Goal: Task Accomplishment & Management: Use online tool/utility

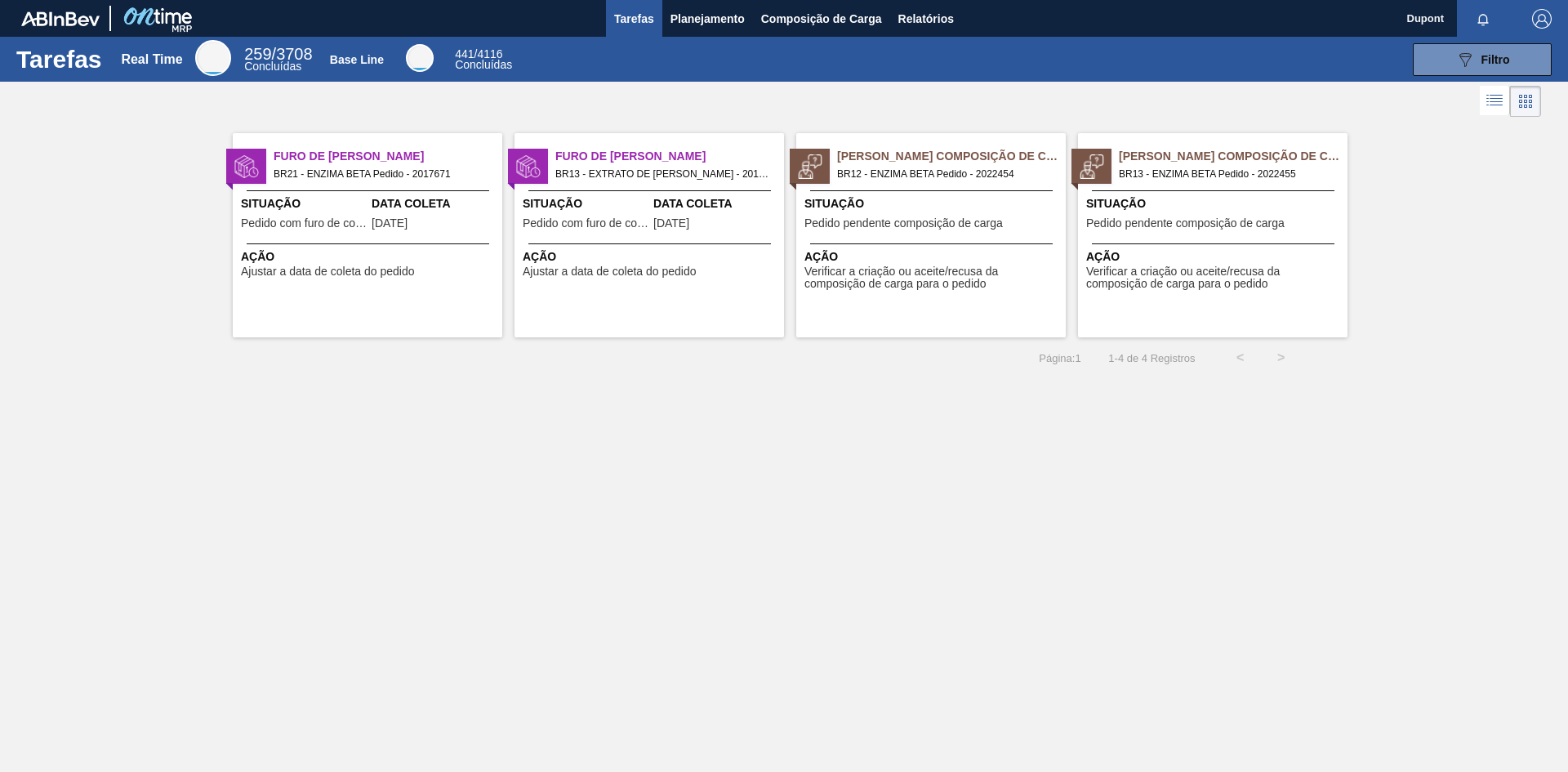
click at [910, 243] on div at bounding box center [931, 243] width 242 height 1
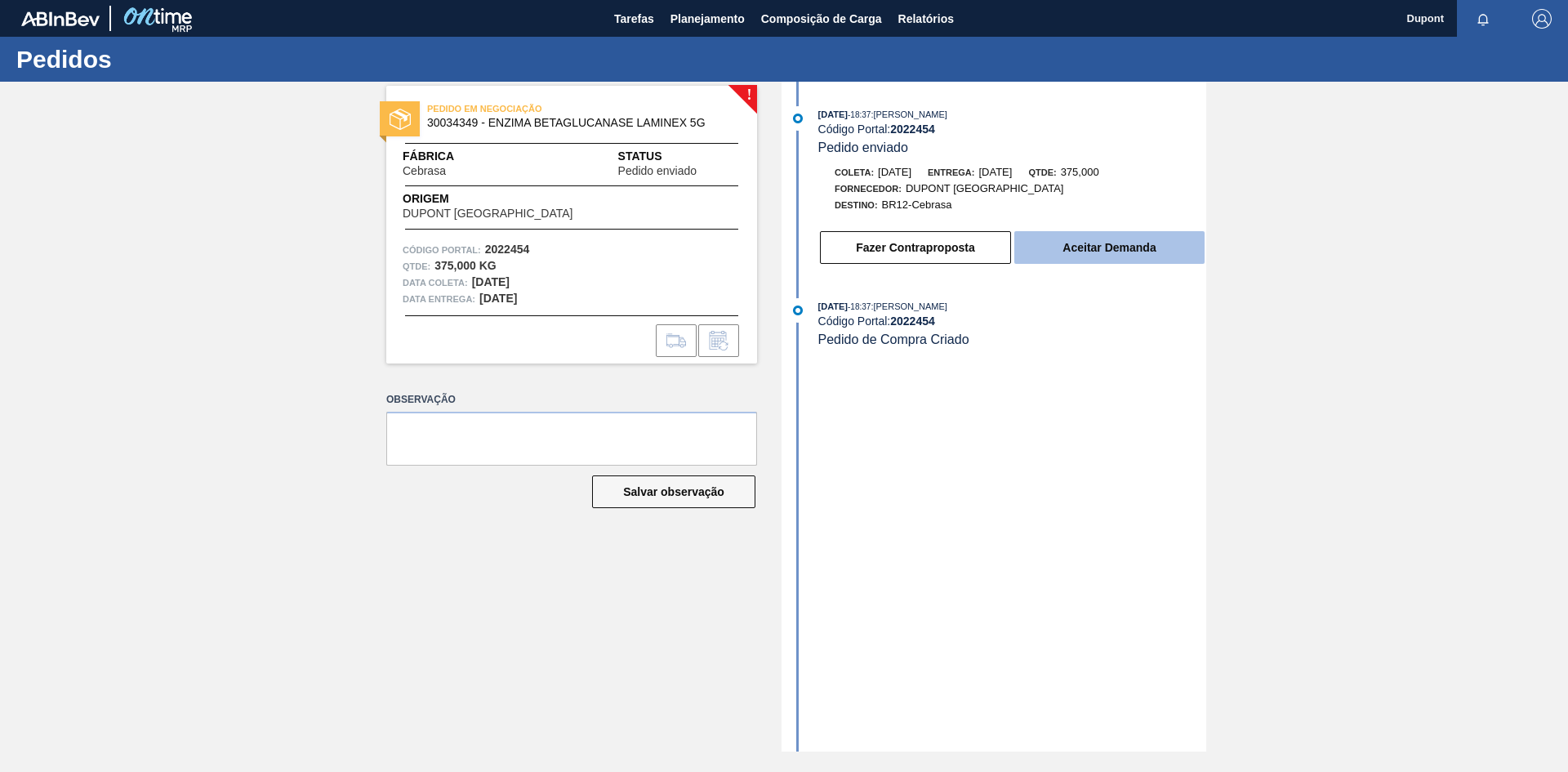
click at [1138, 245] on button "Aceitar Demanda" at bounding box center [1109, 247] width 190 height 33
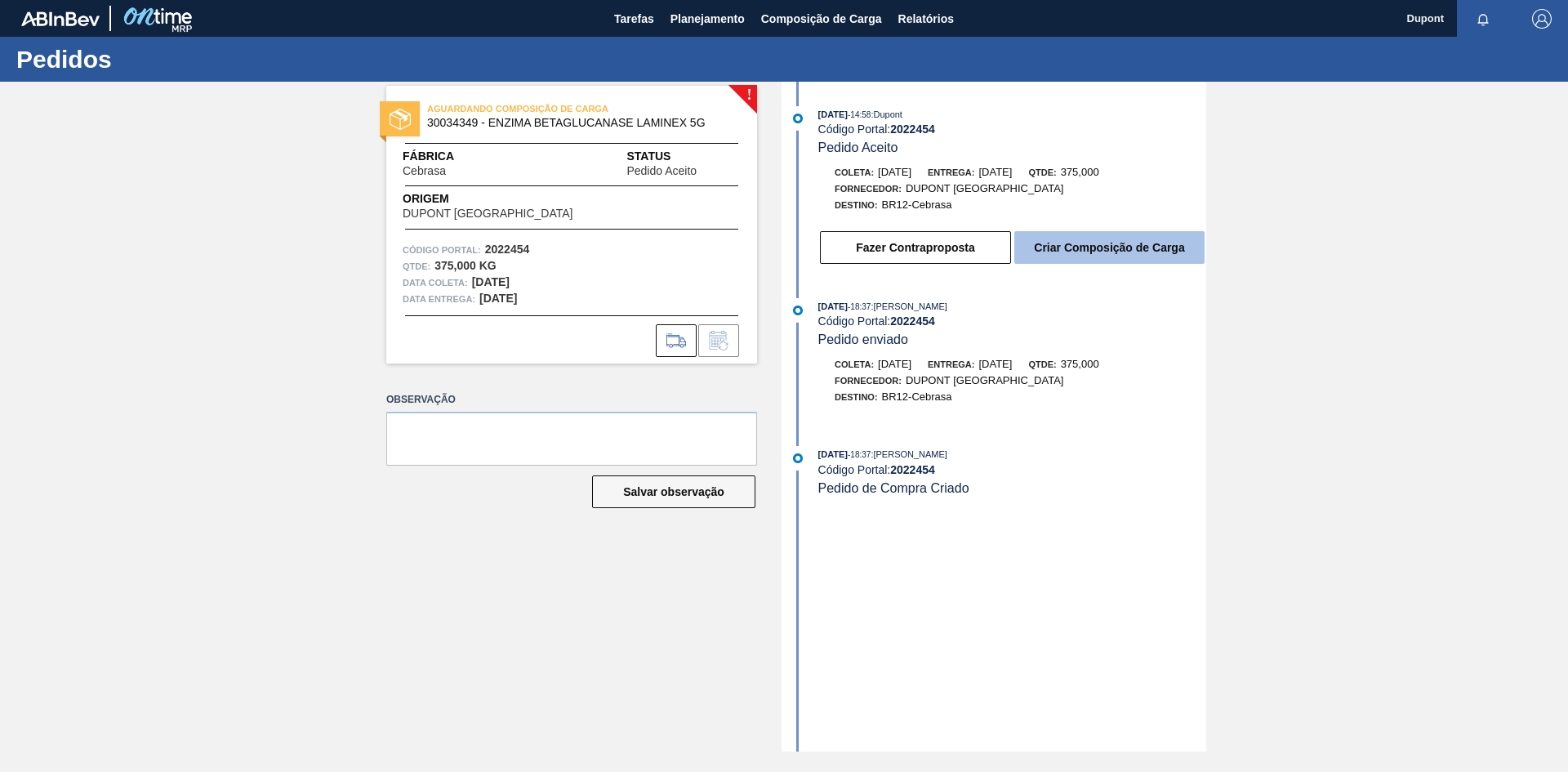
click at [1107, 249] on button "Criar Composição de Carga" at bounding box center [1109, 247] width 190 height 33
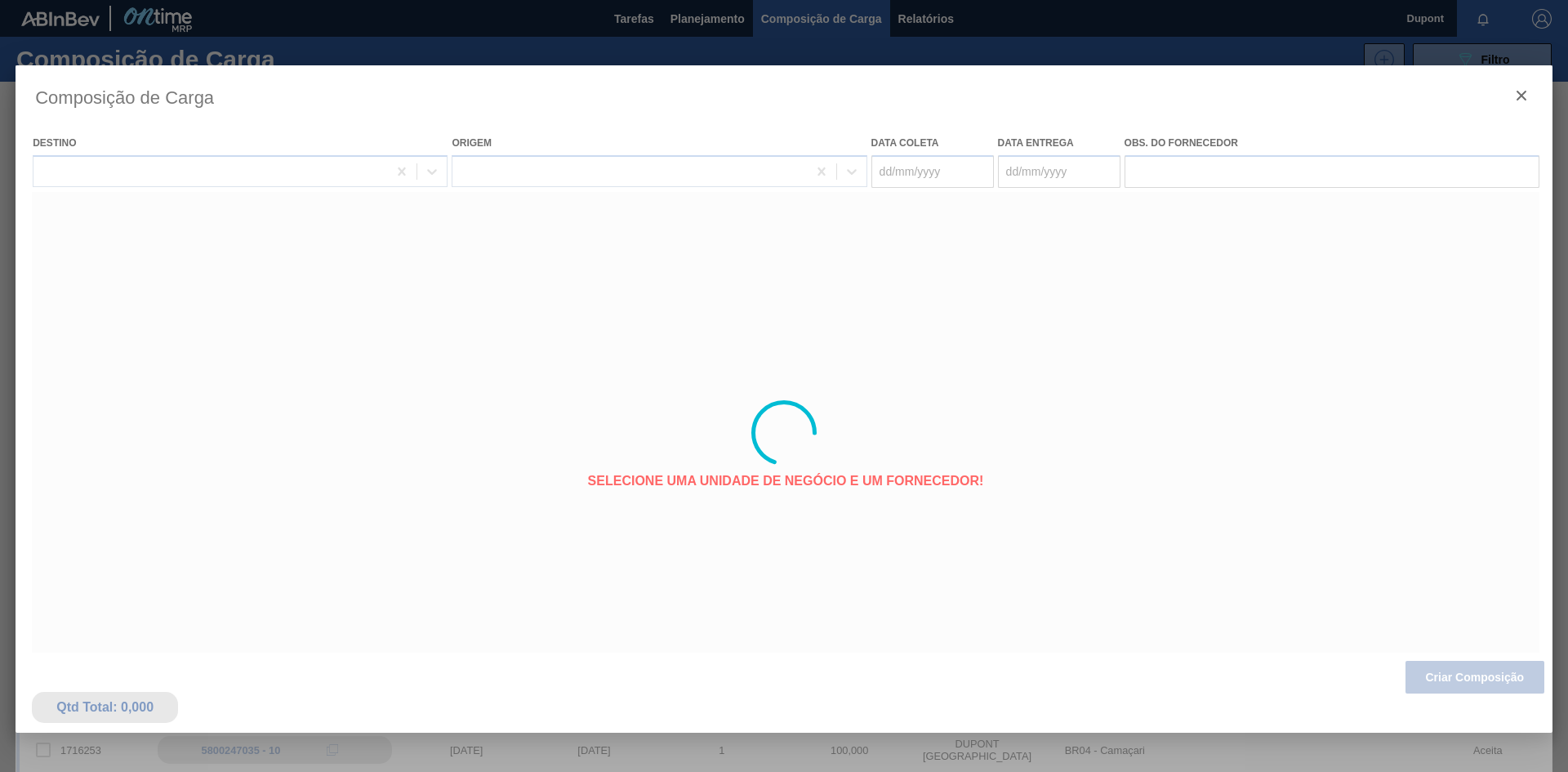
type coleta "[DATE]"
type entrega "[DATE]"
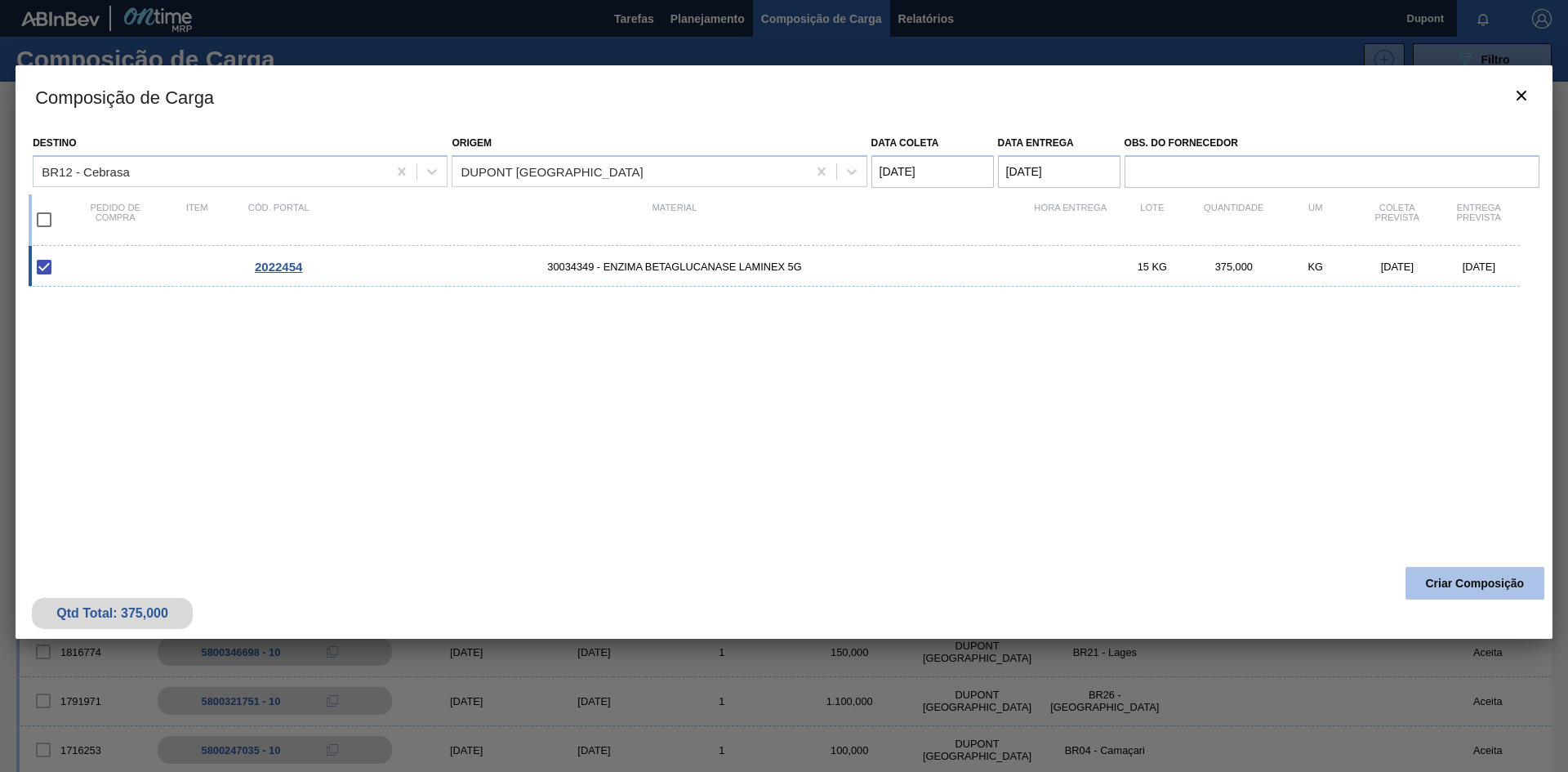
click at [1453, 578] on button "Criar Composição" at bounding box center [1475, 584] width 139 height 33
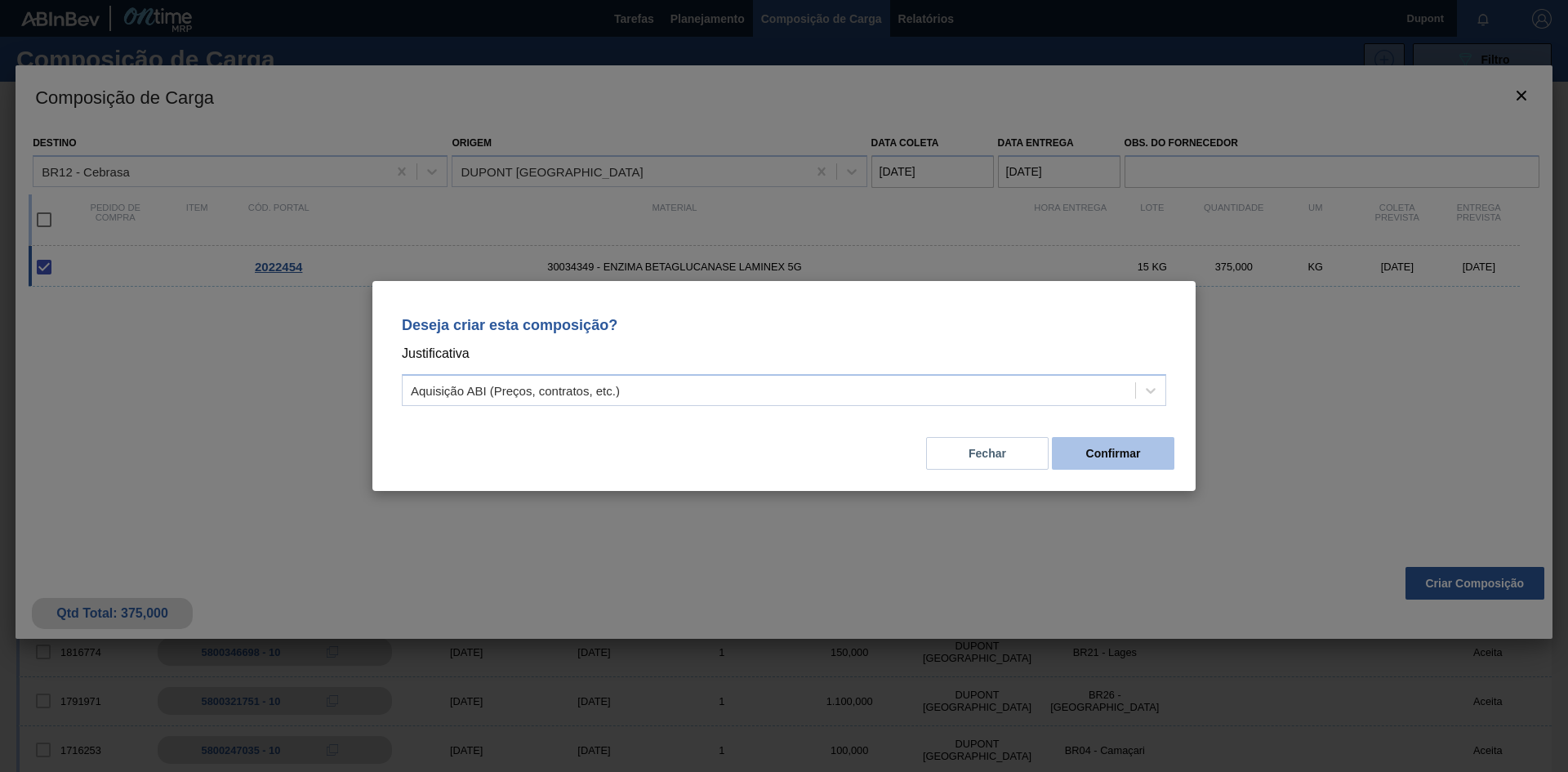
click at [1117, 458] on button "Confirmar" at bounding box center [1113, 453] width 123 height 33
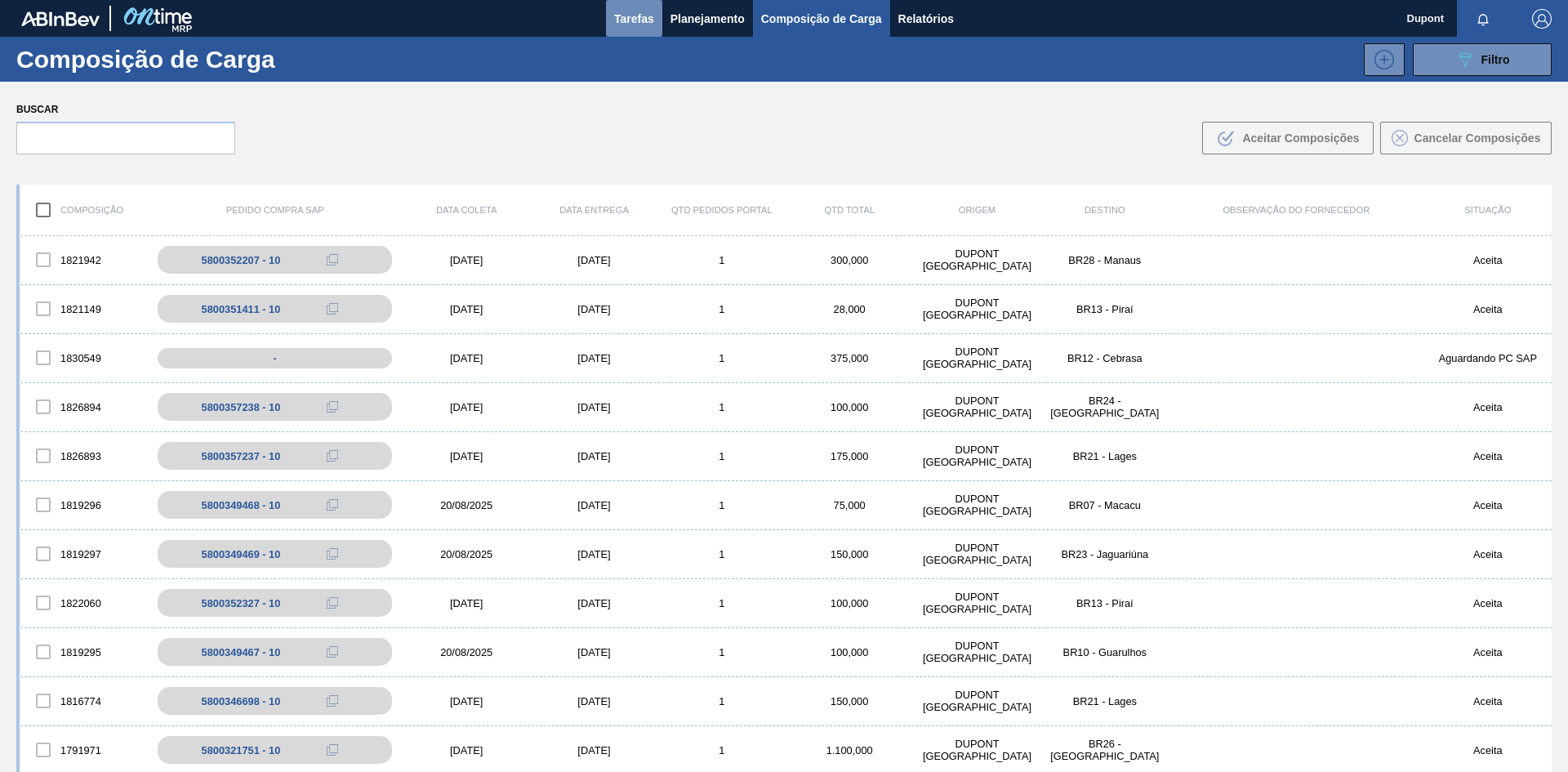
click at [626, 18] on span "Tarefas" at bounding box center [634, 18] width 40 height 19
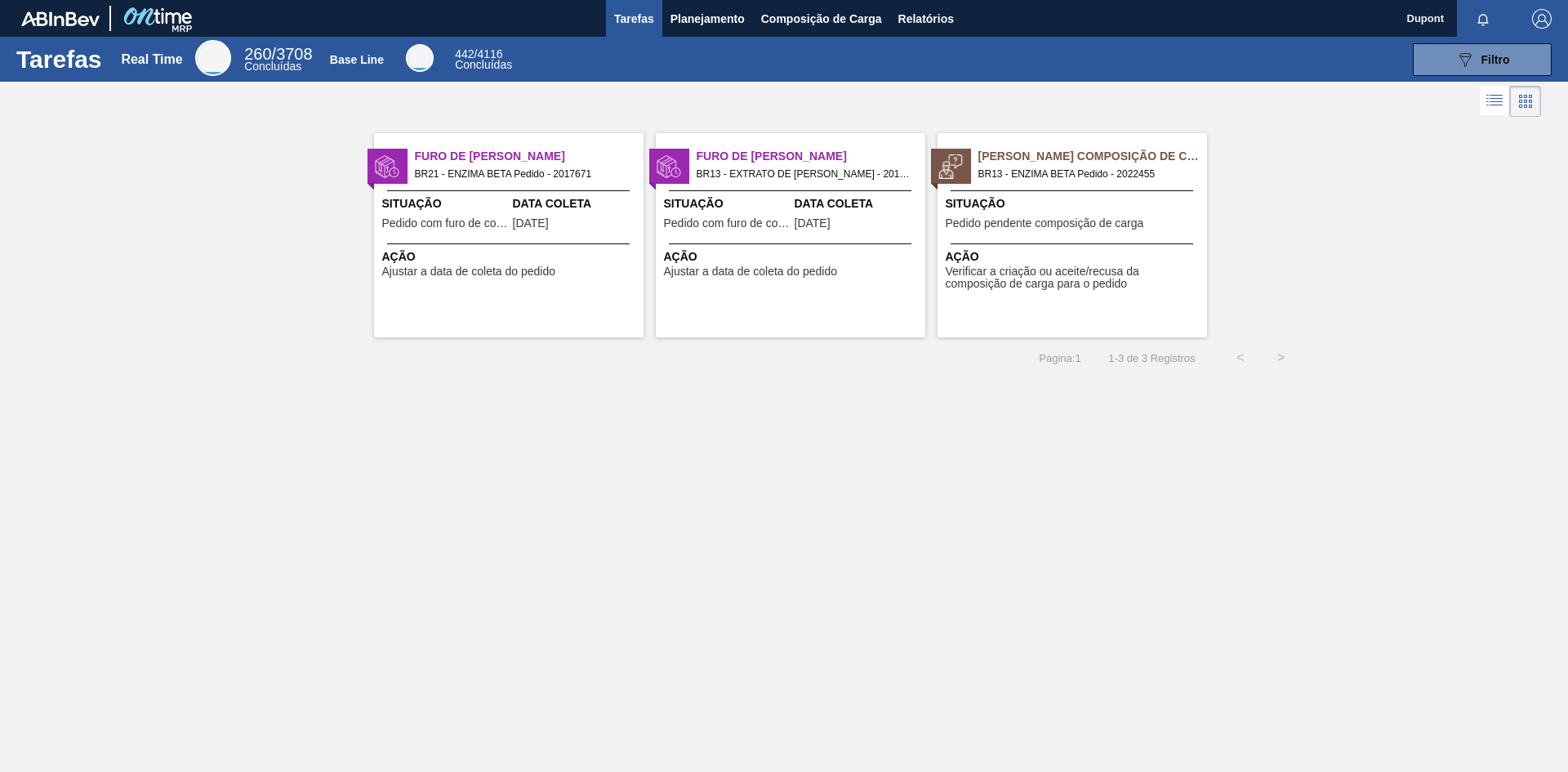
click at [1031, 269] on span "Verificar a criação ou aceite/recusa da composição de carga para o pedido" at bounding box center [1074, 278] width 257 height 25
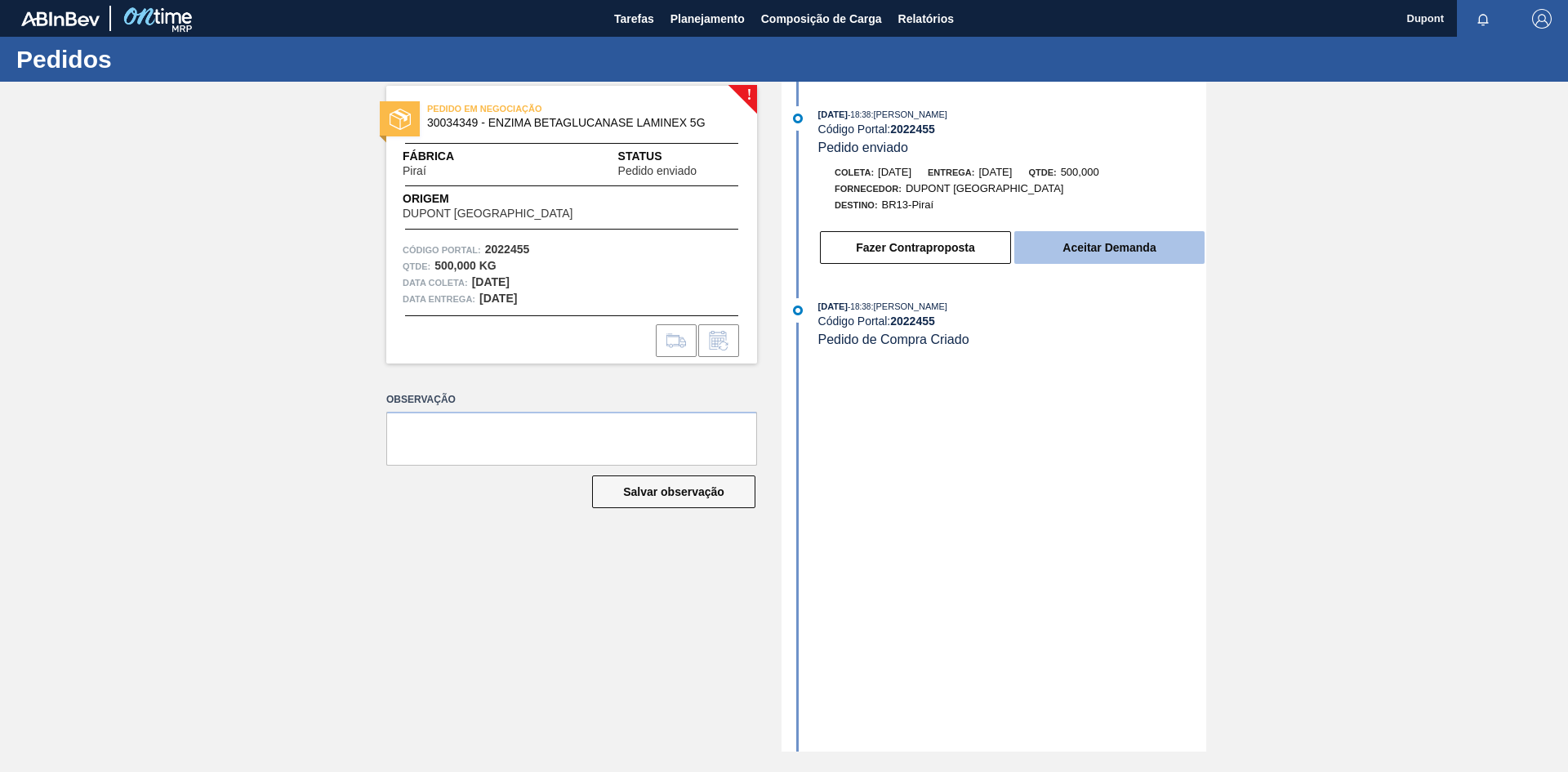
click at [1141, 243] on button "Aceitar Demanda" at bounding box center [1109, 247] width 190 height 33
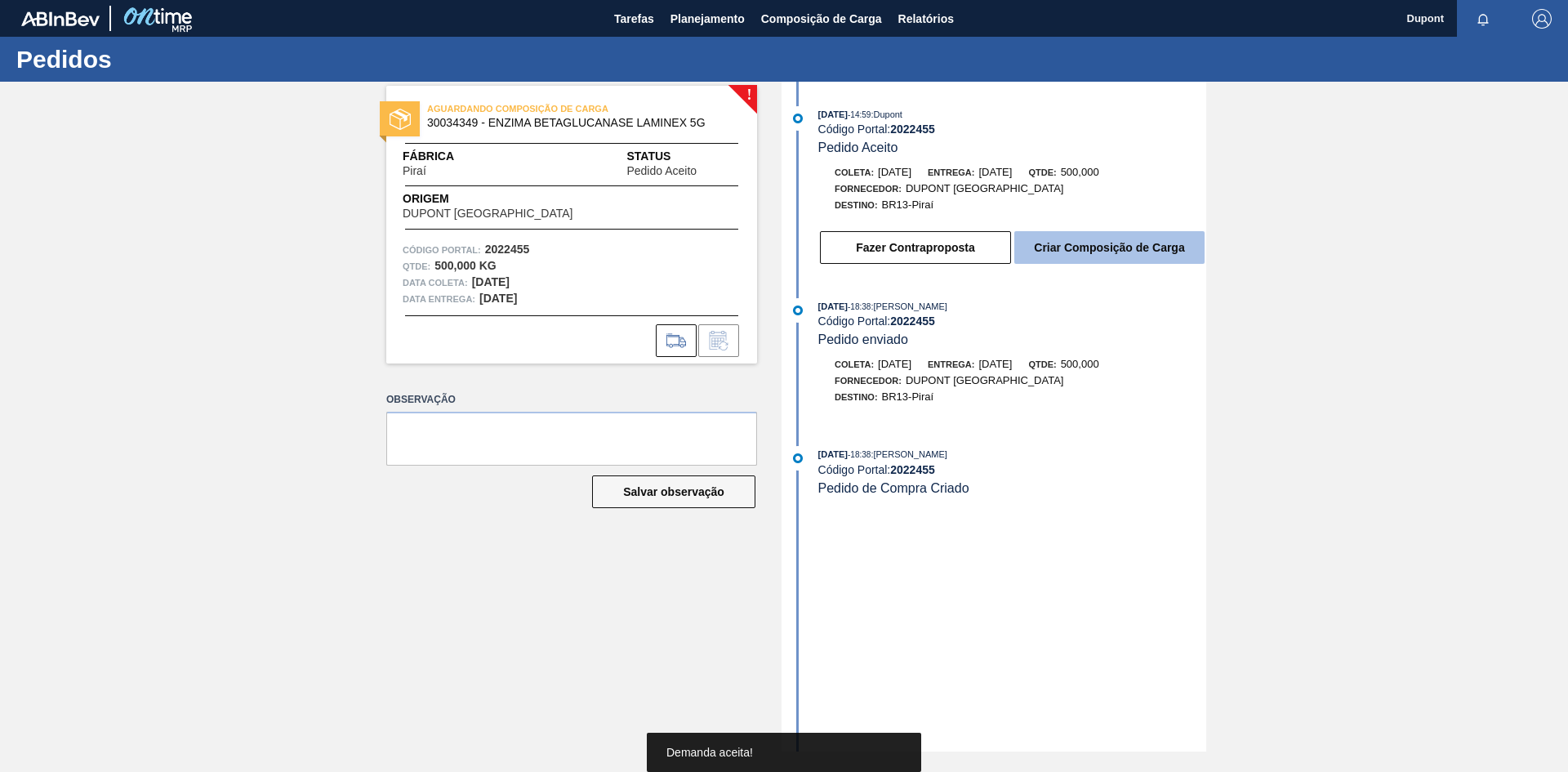
click at [1156, 245] on button "Criar Composição de Carga" at bounding box center [1109, 247] width 190 height 33
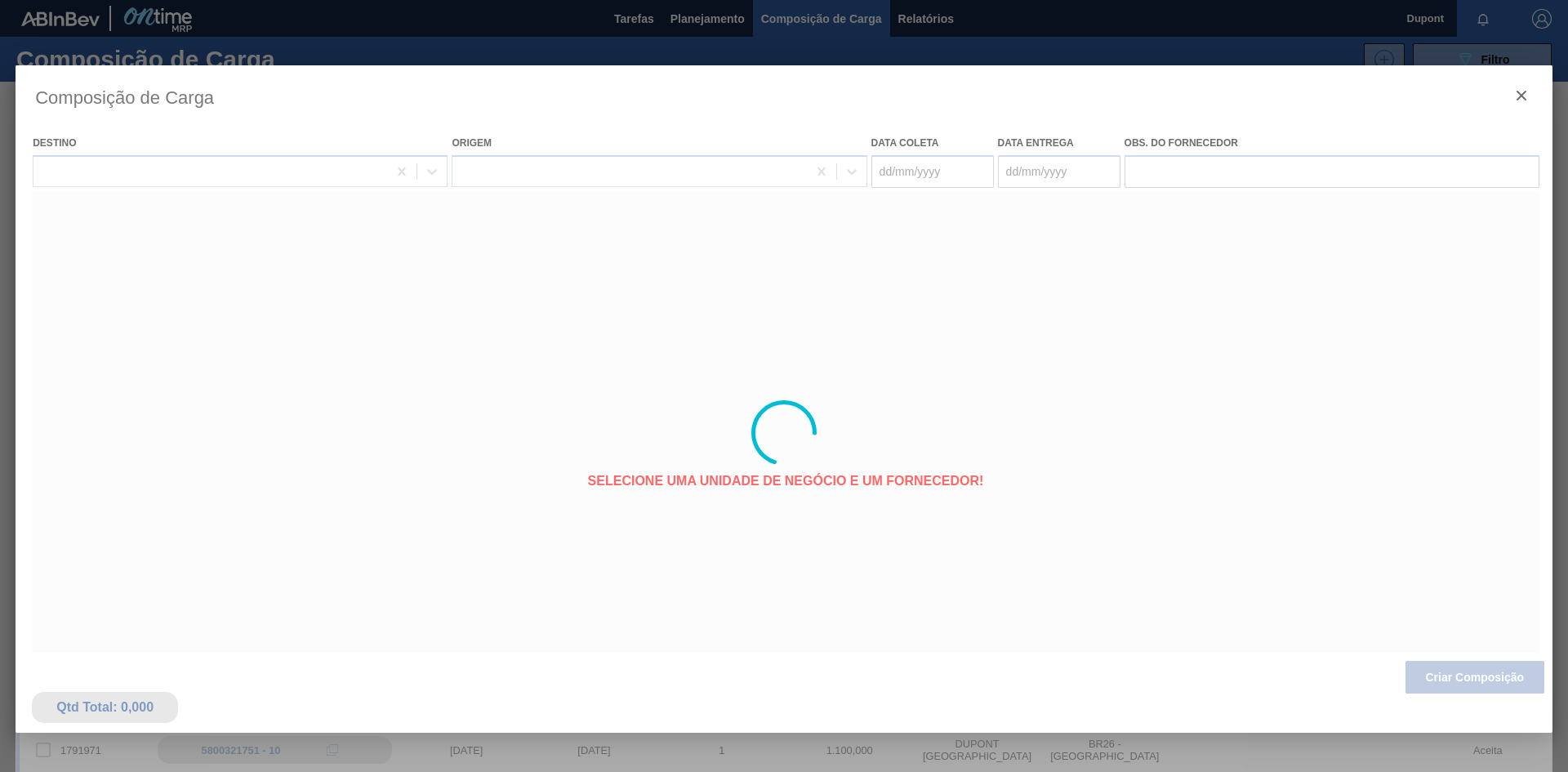
type coleta "[DATE]"
type entrega "[DATE]"
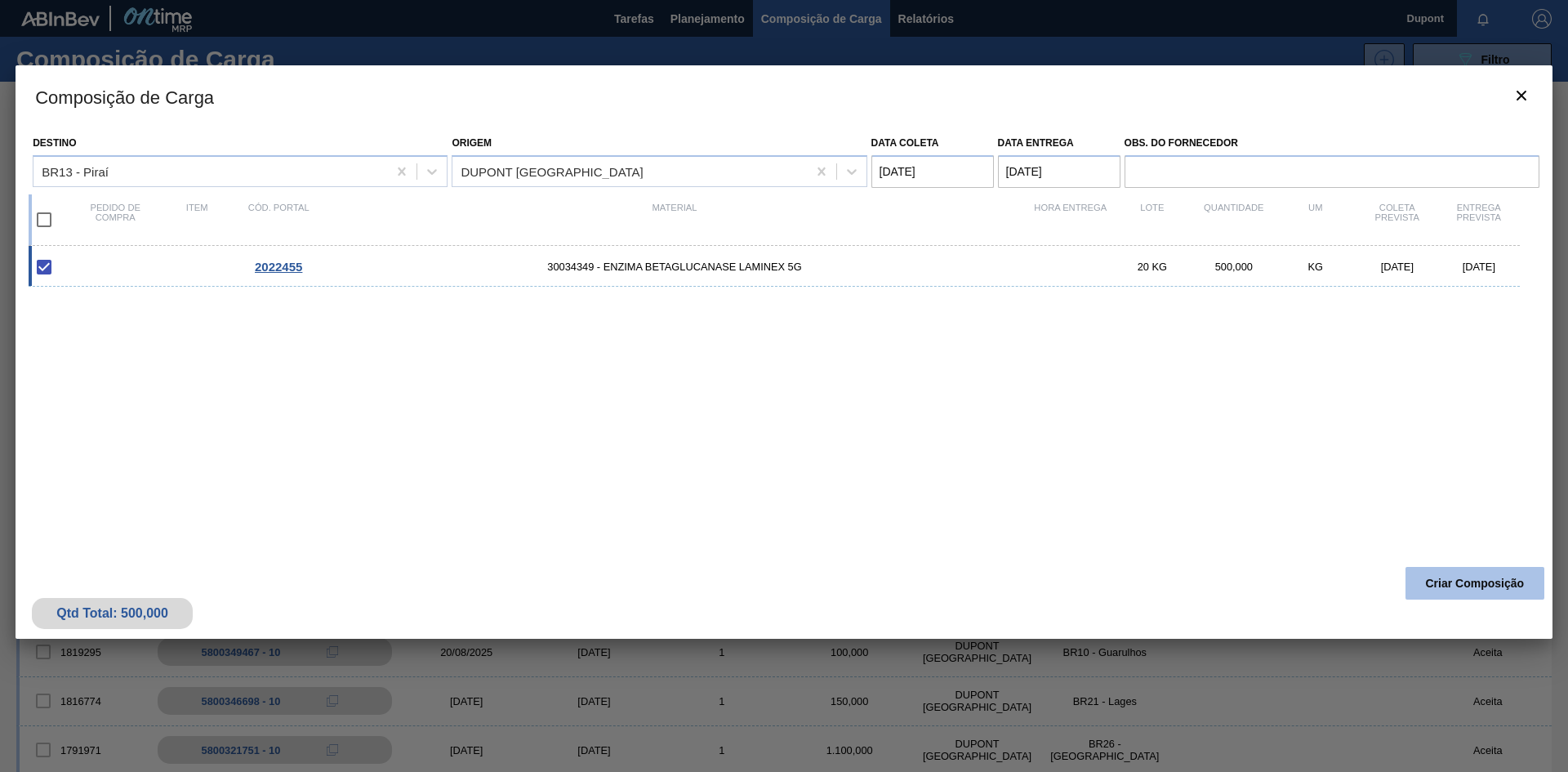
click at [1496, 586] on button "Criar Composição" at bounding box center [1475, 584] width 139 height 33
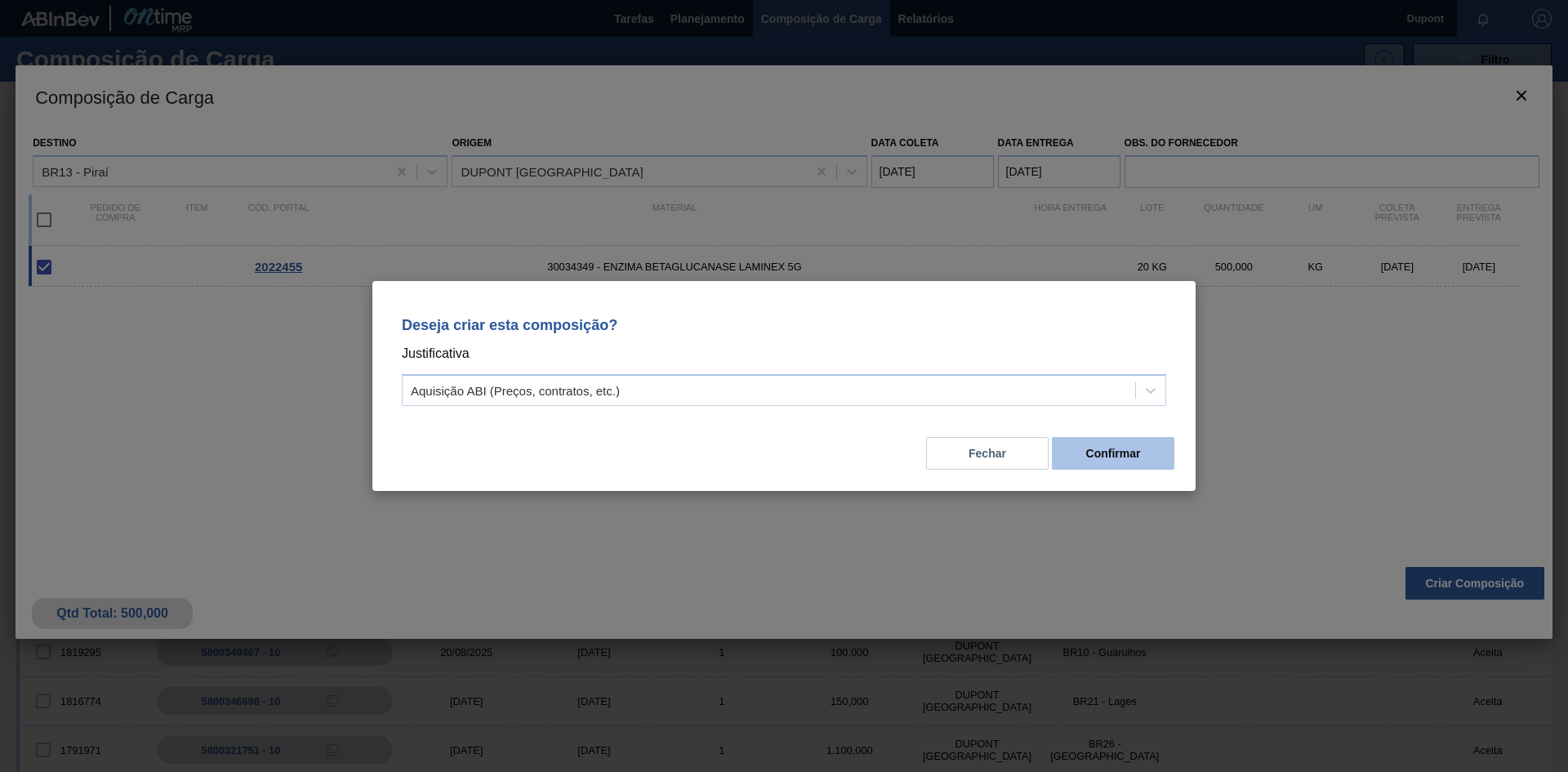
click at [1138, 450] on button "Confirmar" at bounding box center [1113, 453] width 123 height 33
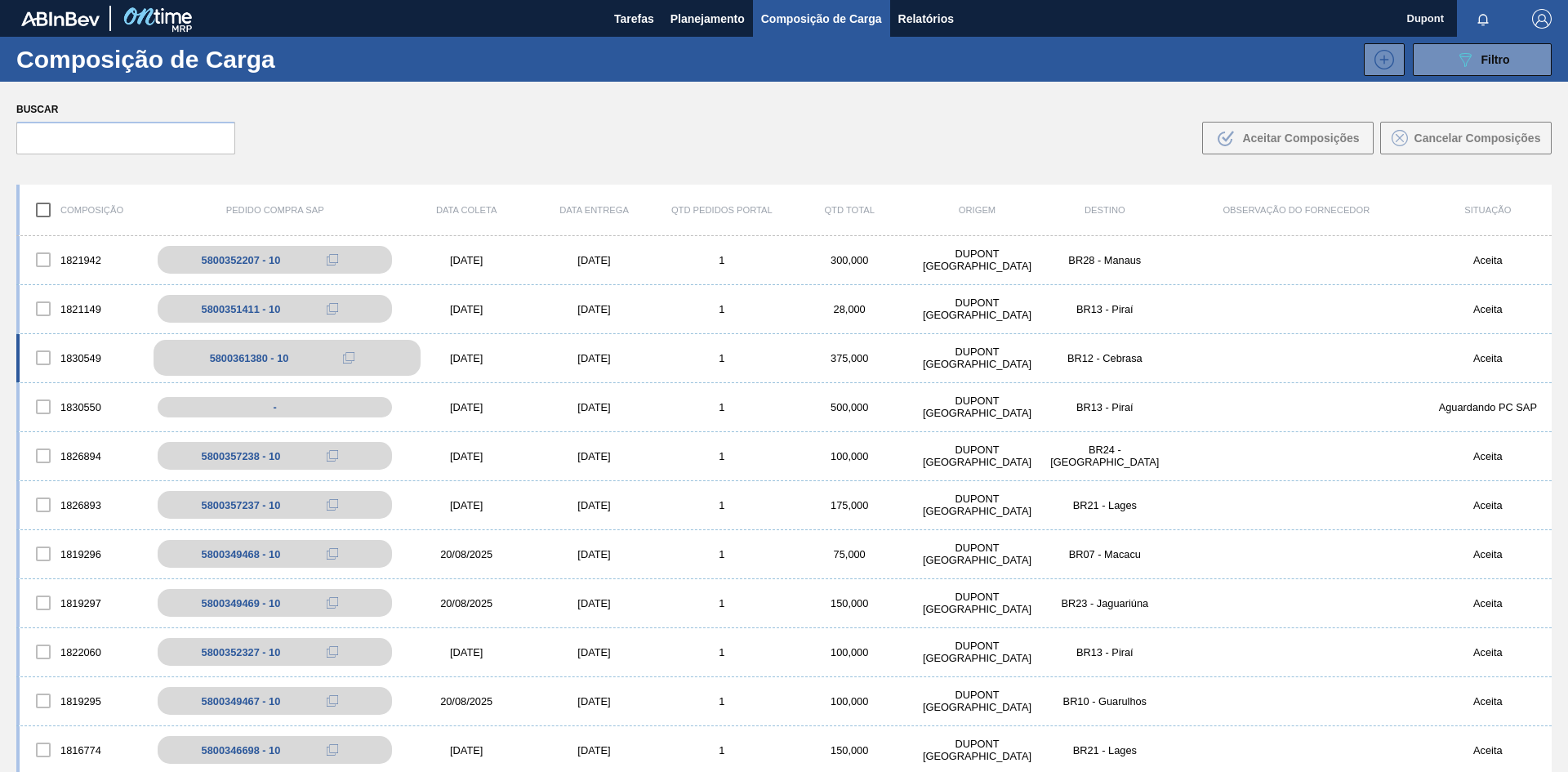
click at [308, 357] on div "5800361380 - 10" at bounding box center [287, 357] width 267 height 36
click at [451, 353] on div "[DATE]" at bounding box center [467, 357] width 128 height 13
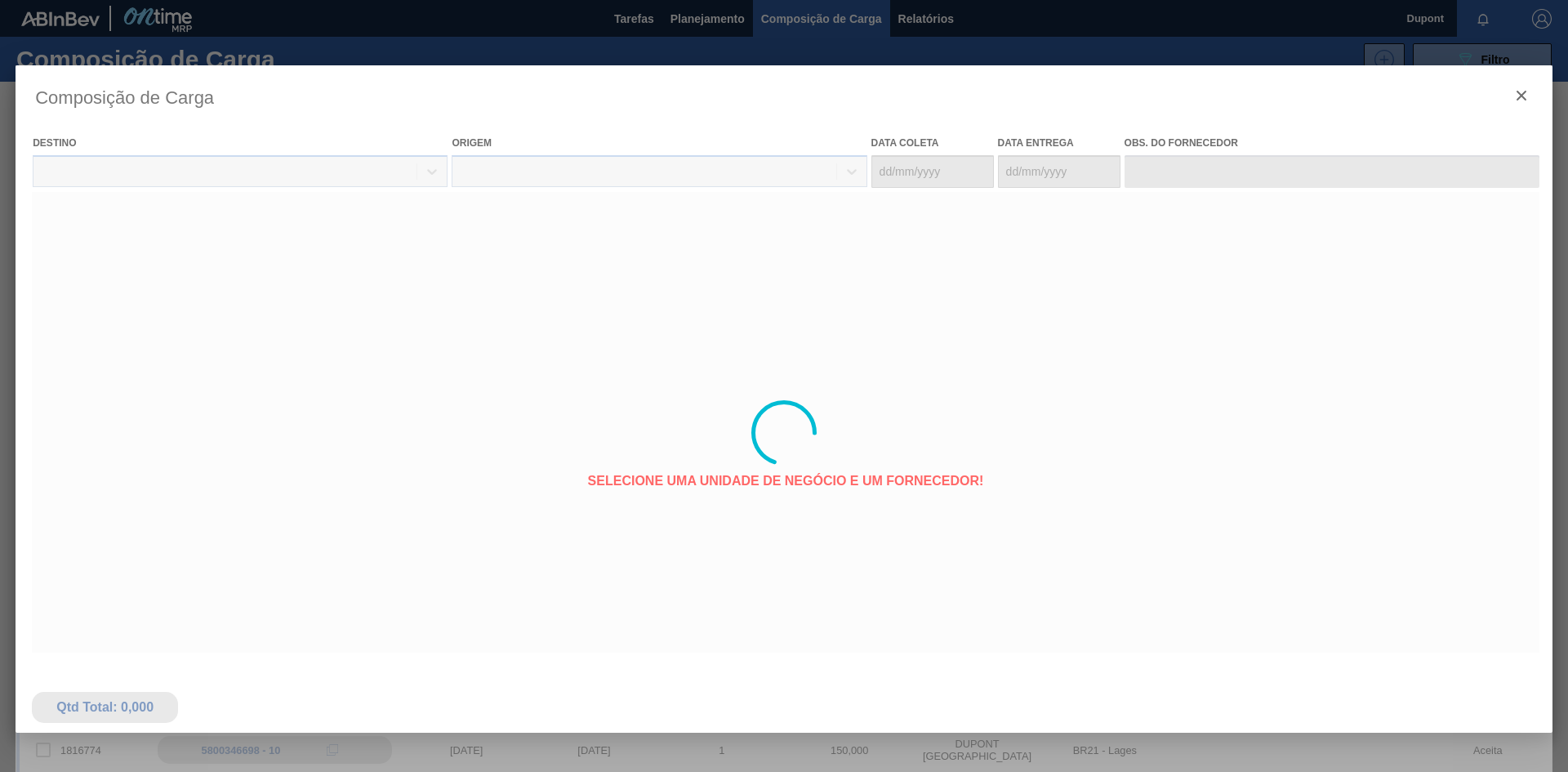
type coleta "[DATE]"
type entrega "[DATE]"
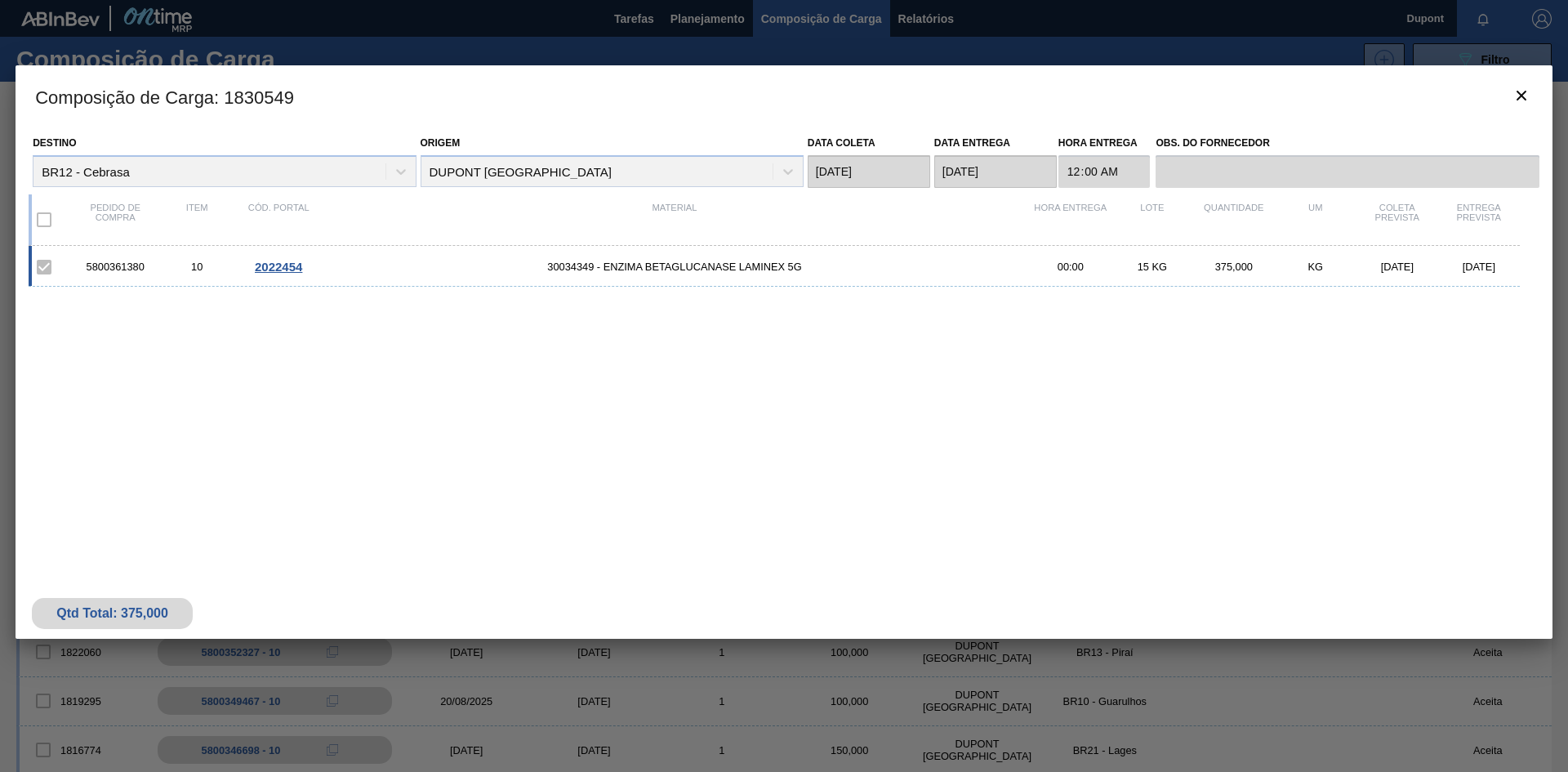
click at [292, 268] on span "2022454" at bounding box center [278, 267] width 47 height 14
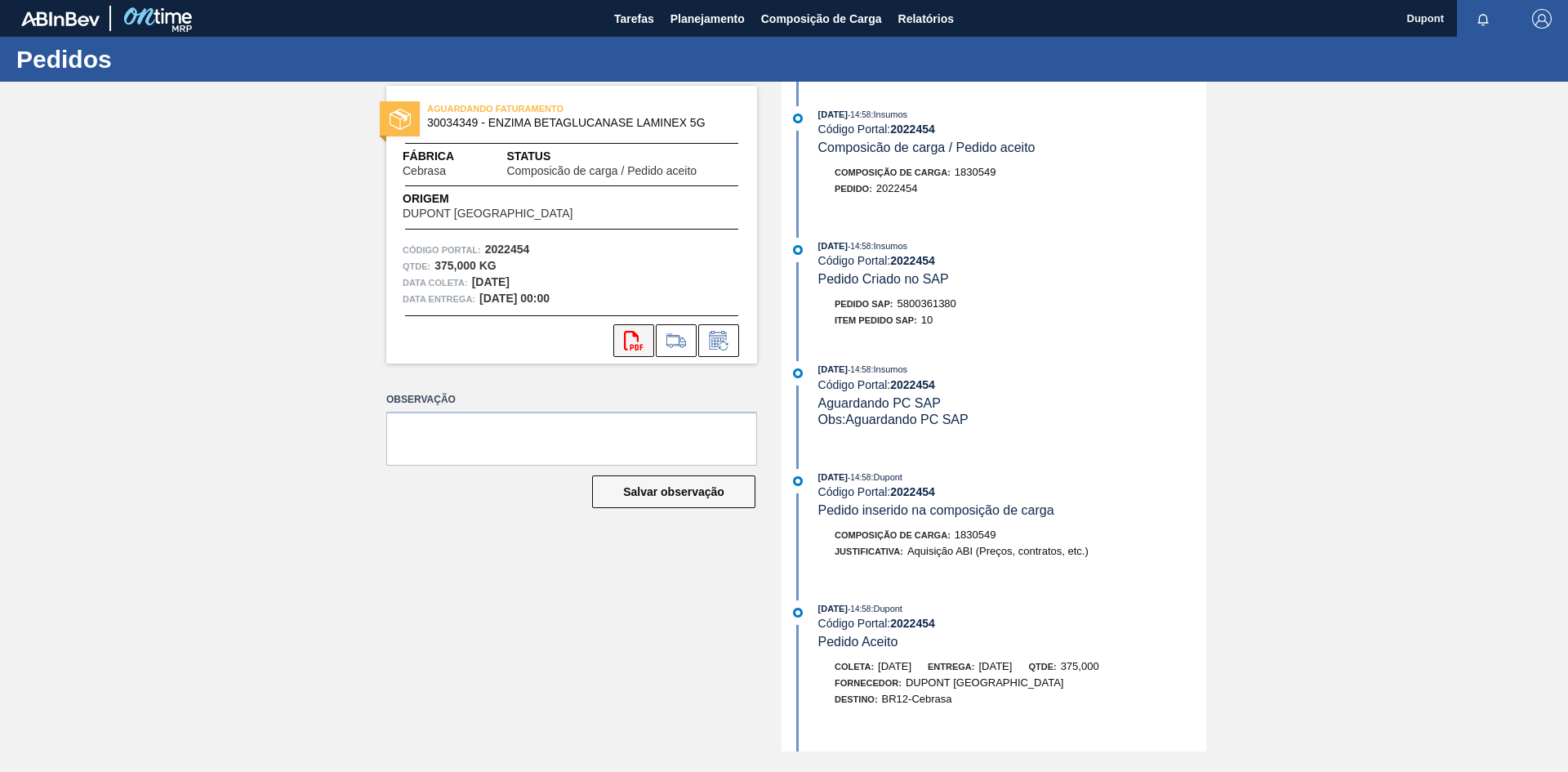
click at [629, 340] on icon "svg{fill:#ff0000}" at bounding box center [634, 340] width 19 height 19
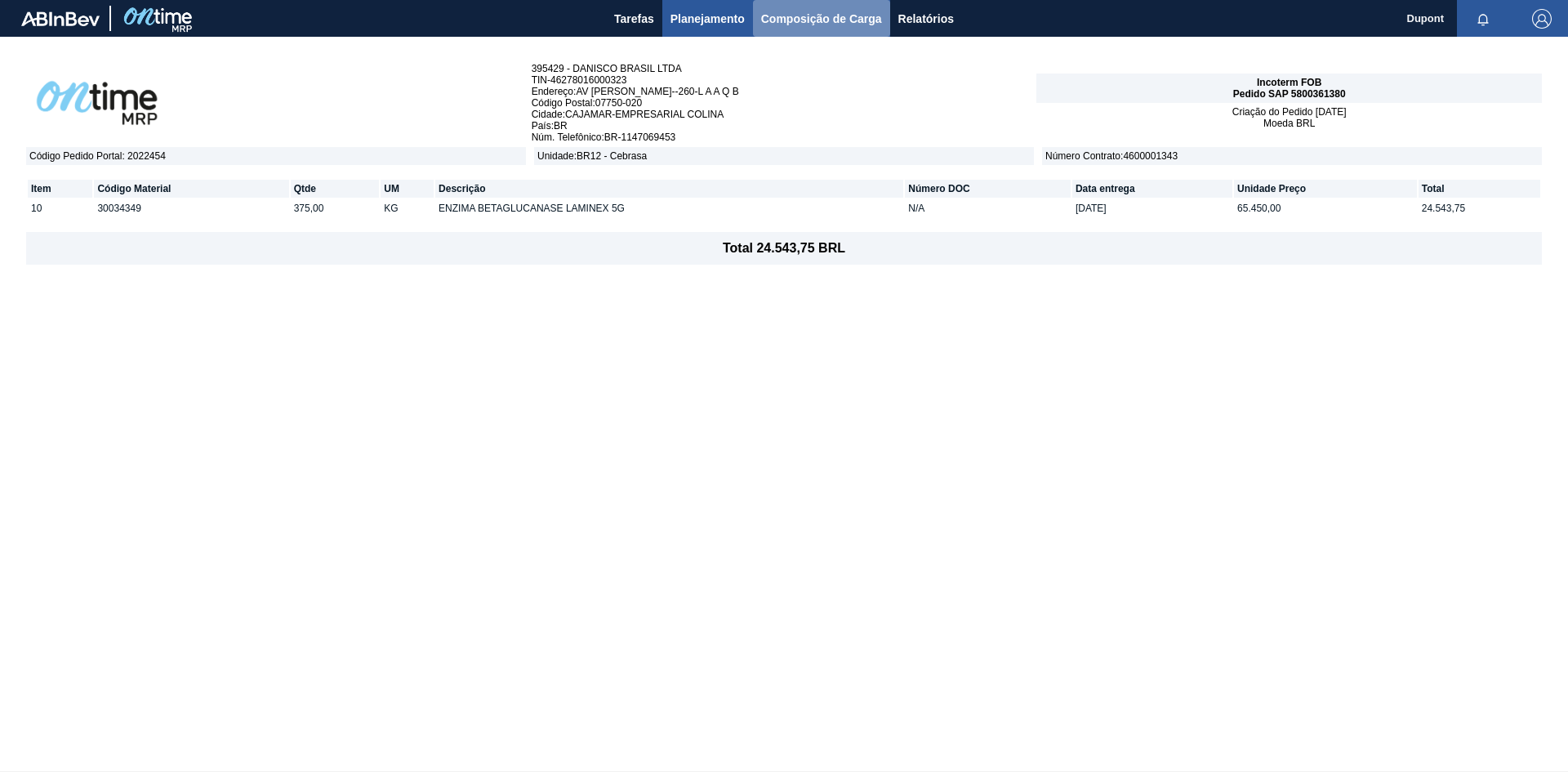
click at [848, 16] on span "Composição de Carga" at bounding box center [821, 18] width 121 height 19
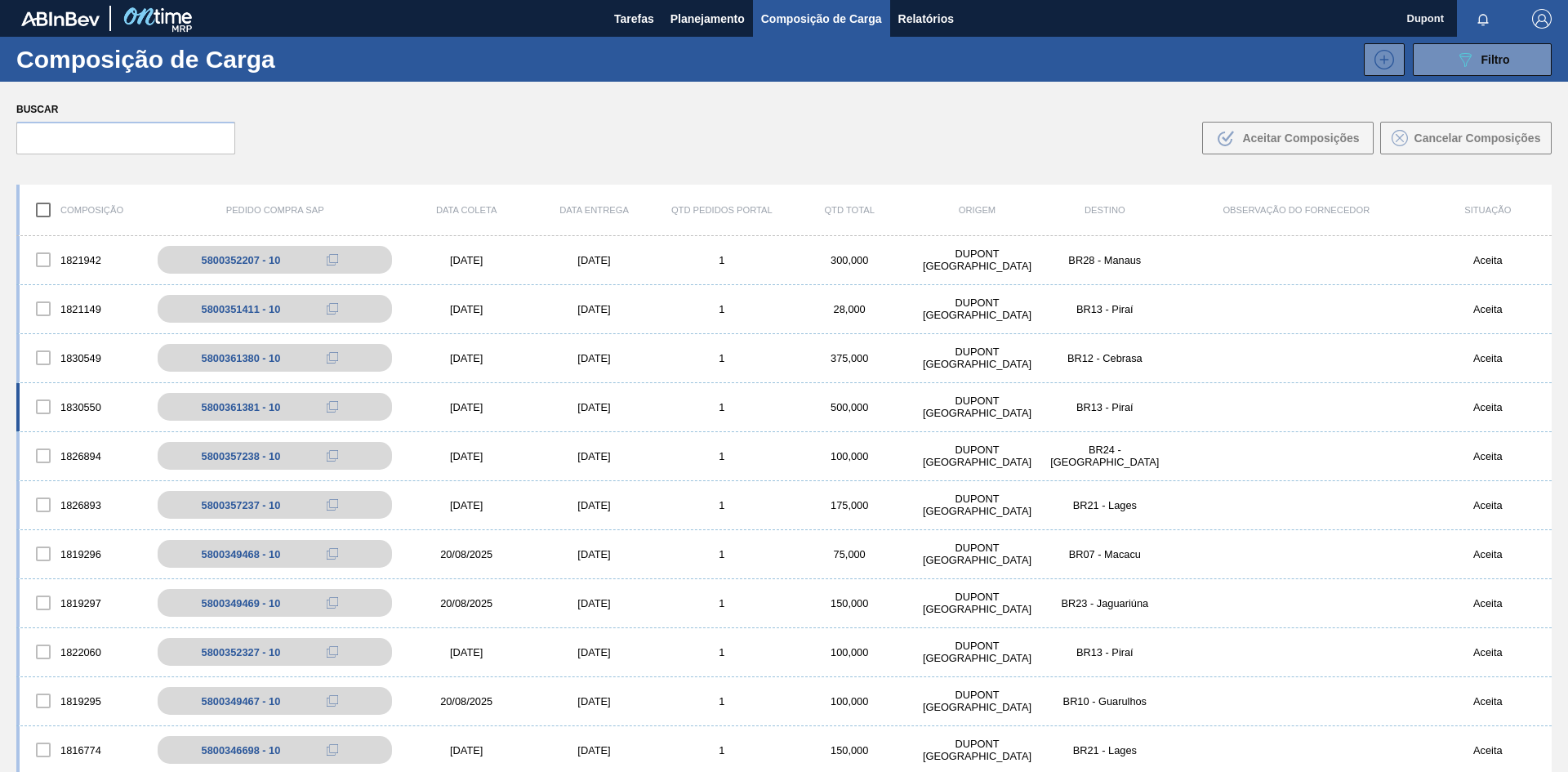
click at [478, 410] on div "[DATE]" at bounding box center [467, 407] width 128 height 13
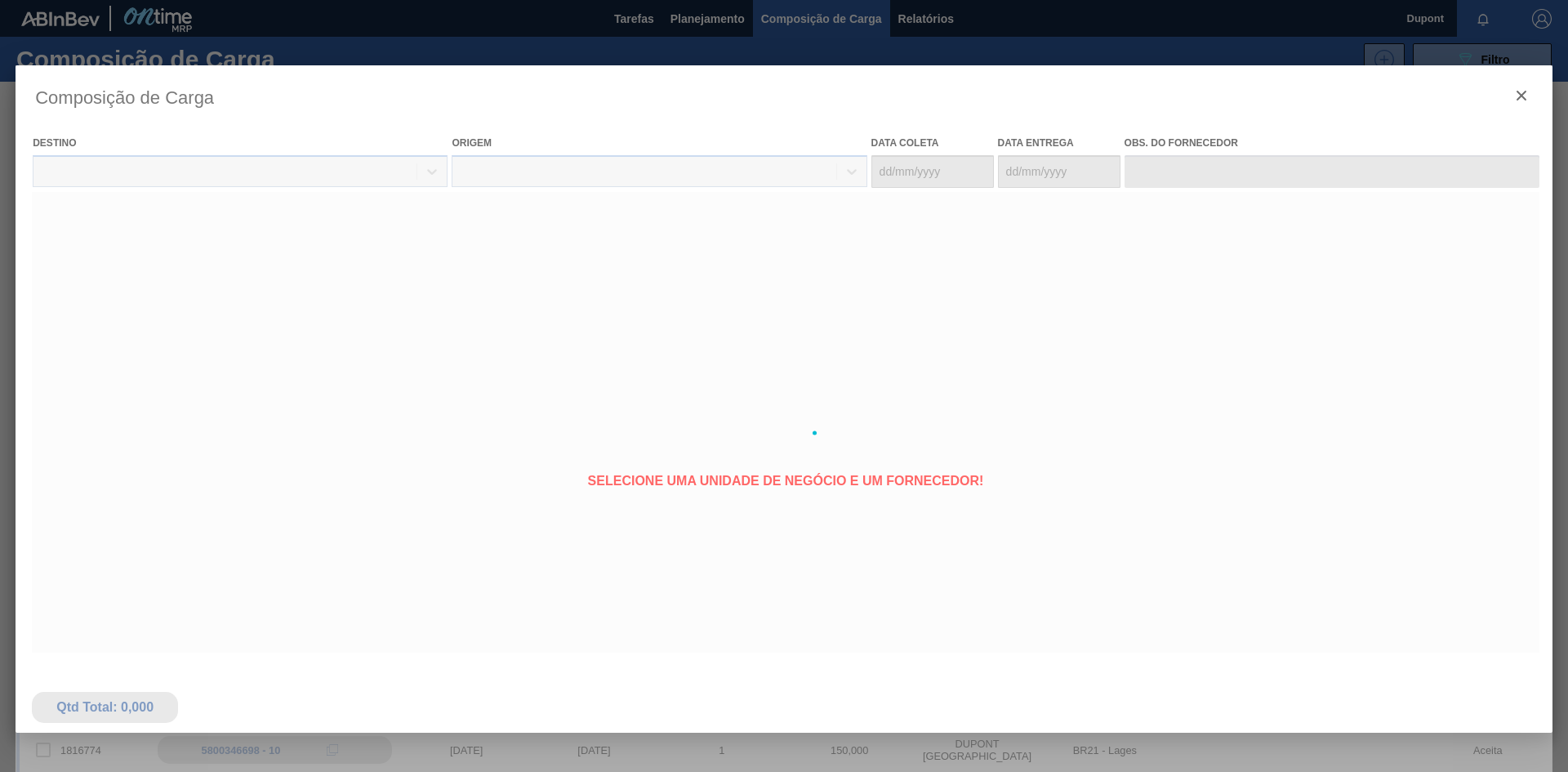
type coleta "[DATE]"
type entrega "[DATE]"
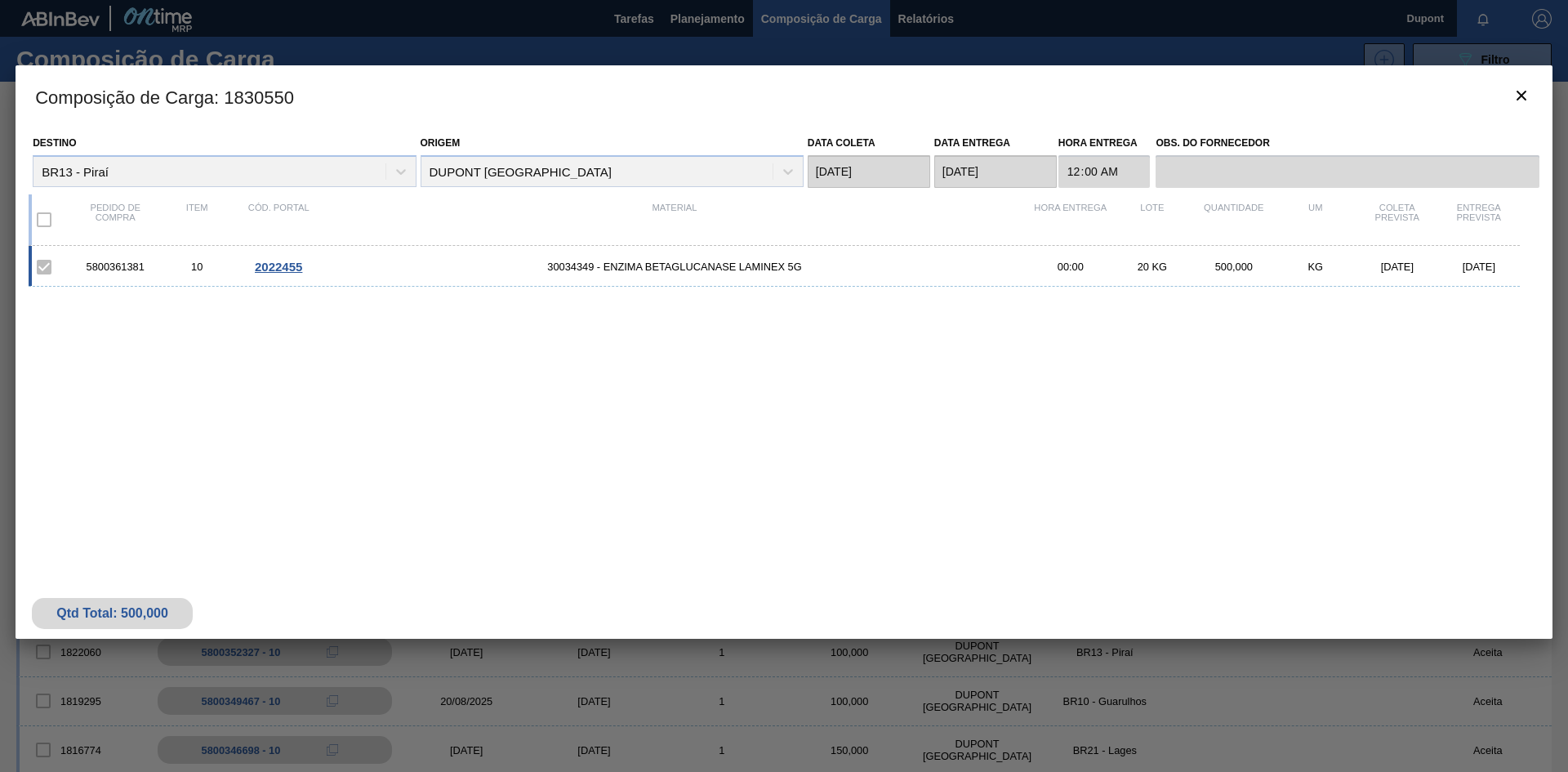
click at [295, 262] on span "2022455" at bounding box center [278, 267] width 47 height 14
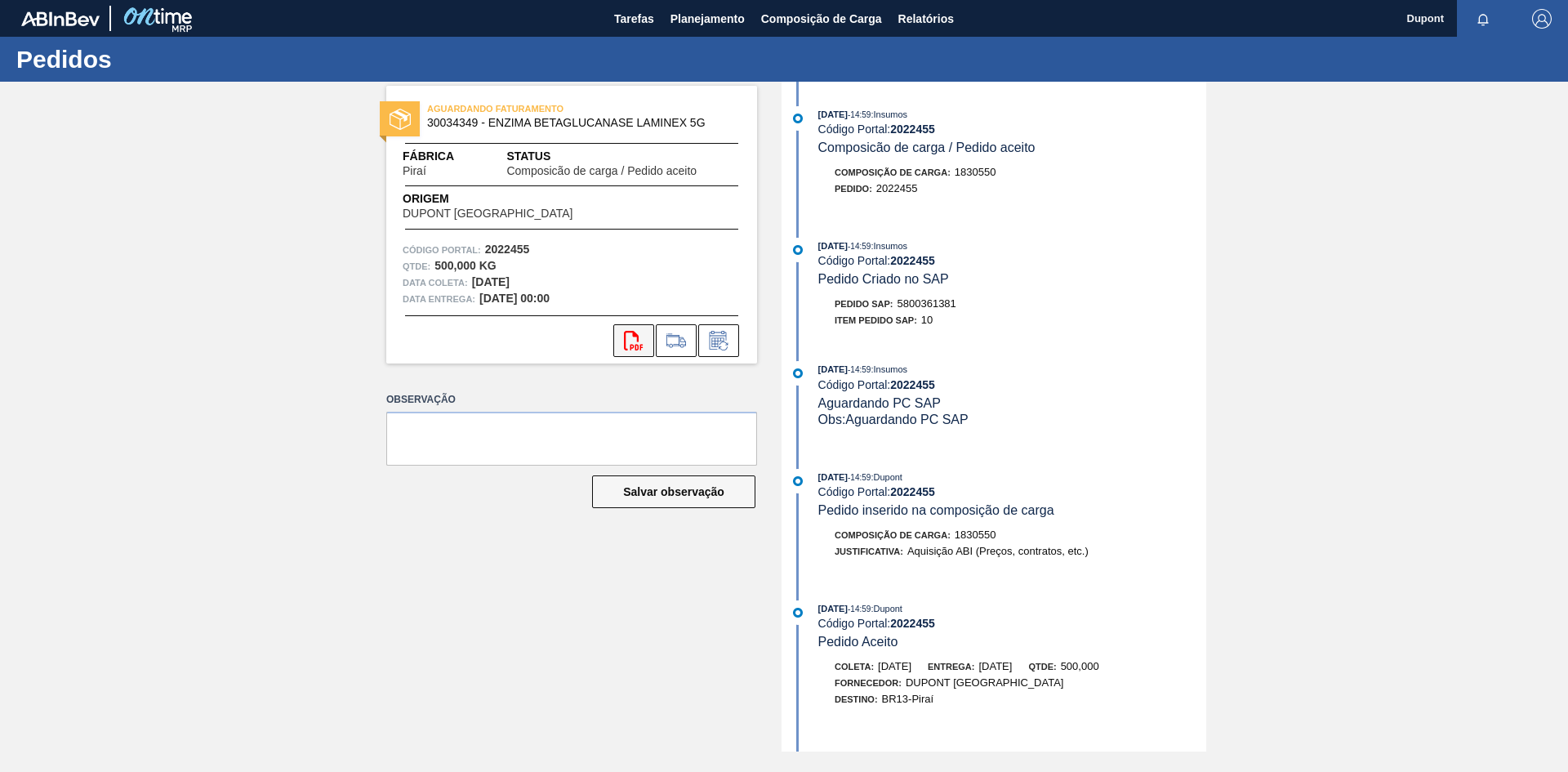
click at [641, 348] on icon at bounding box center [633, 340] width 18 height 19
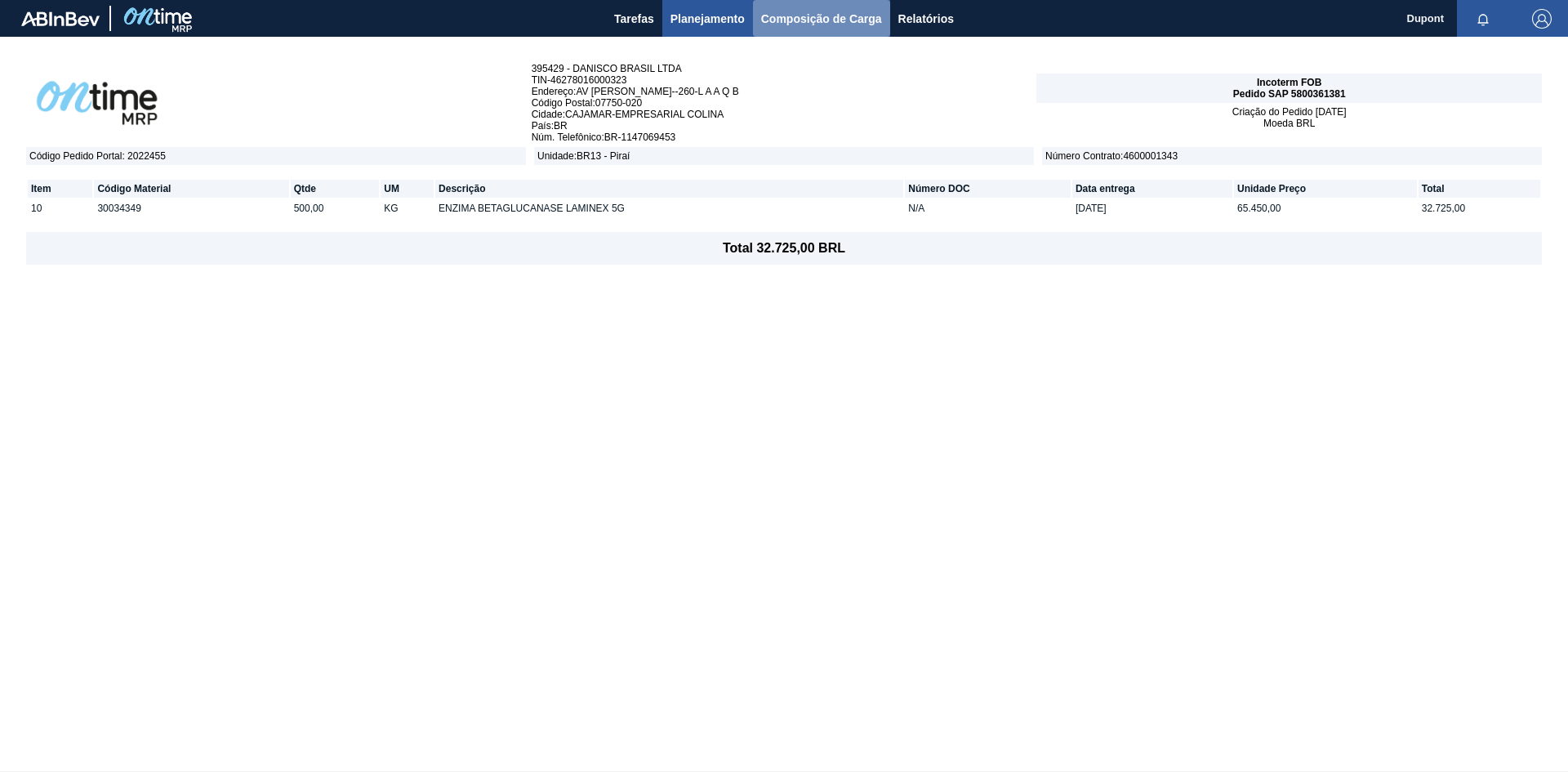
click at [808, 18] on span "Composição de Carga" at bounding box center [821, 18] width 121 height 19
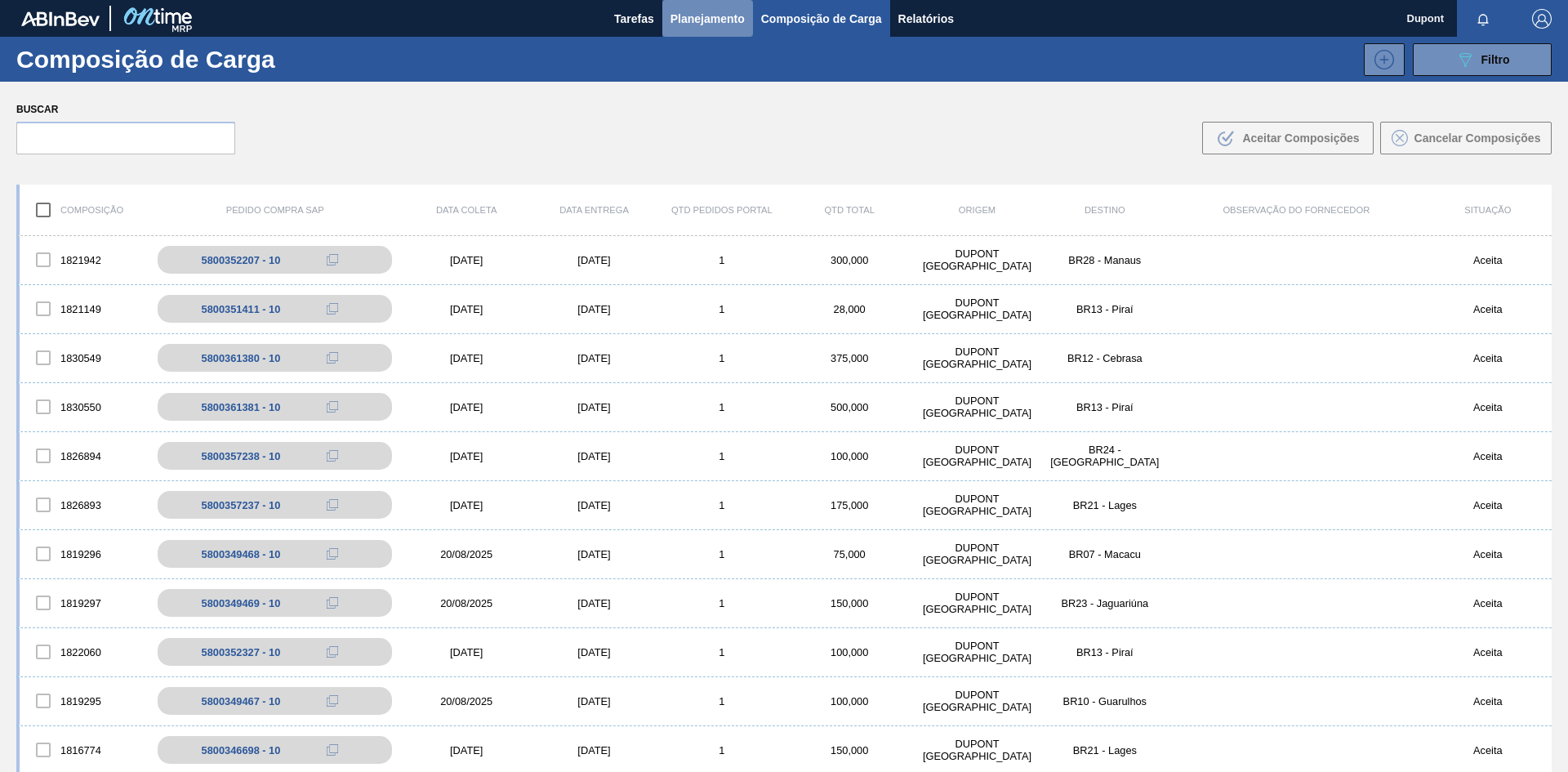
click at [679, 24] on span "Planejamento" at bounding box center [707, 18] width 74 height 19
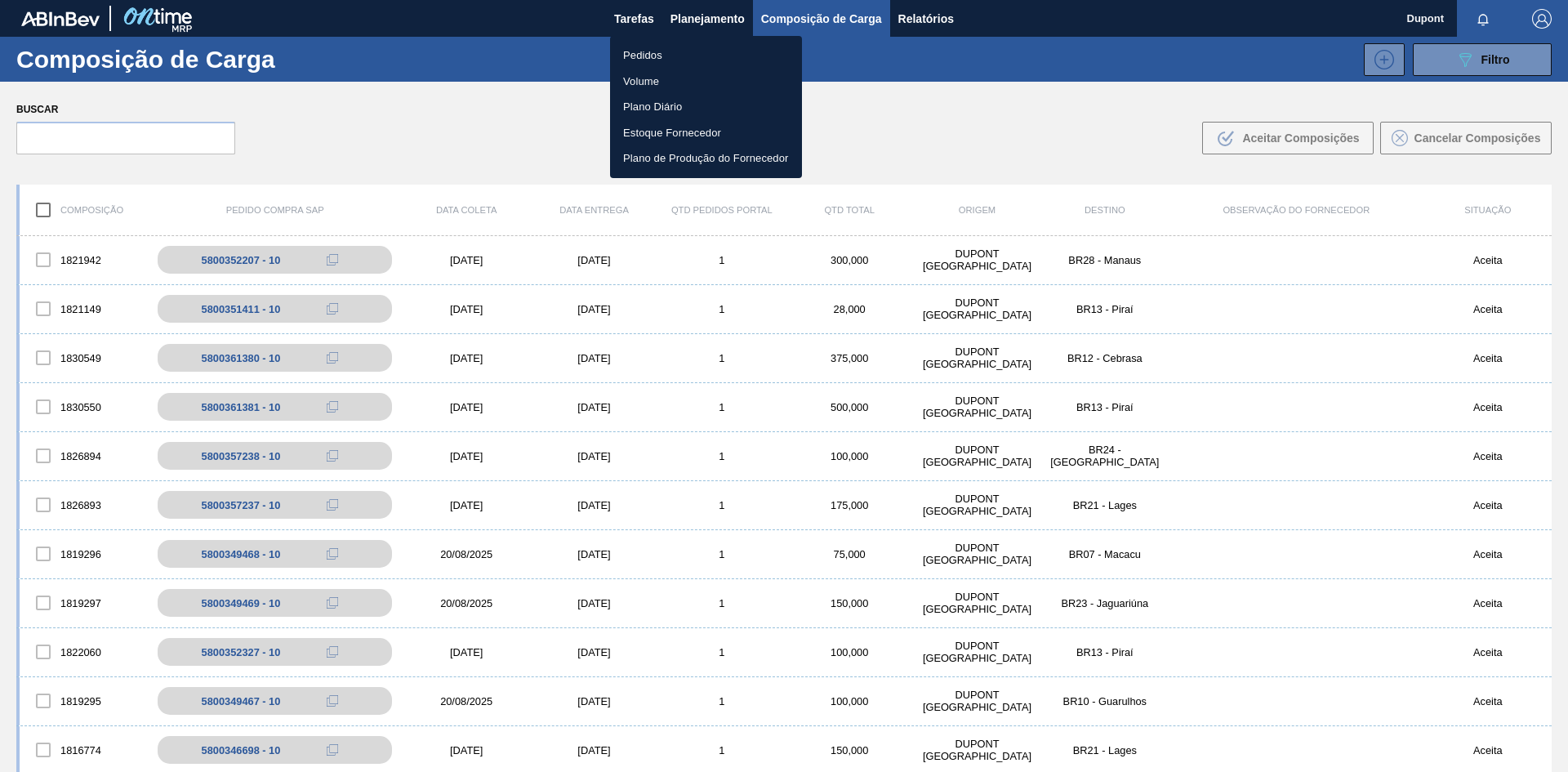
click at [644, 53] on li "Pedidos" at bounding box center [706, 55] width 192 height 26
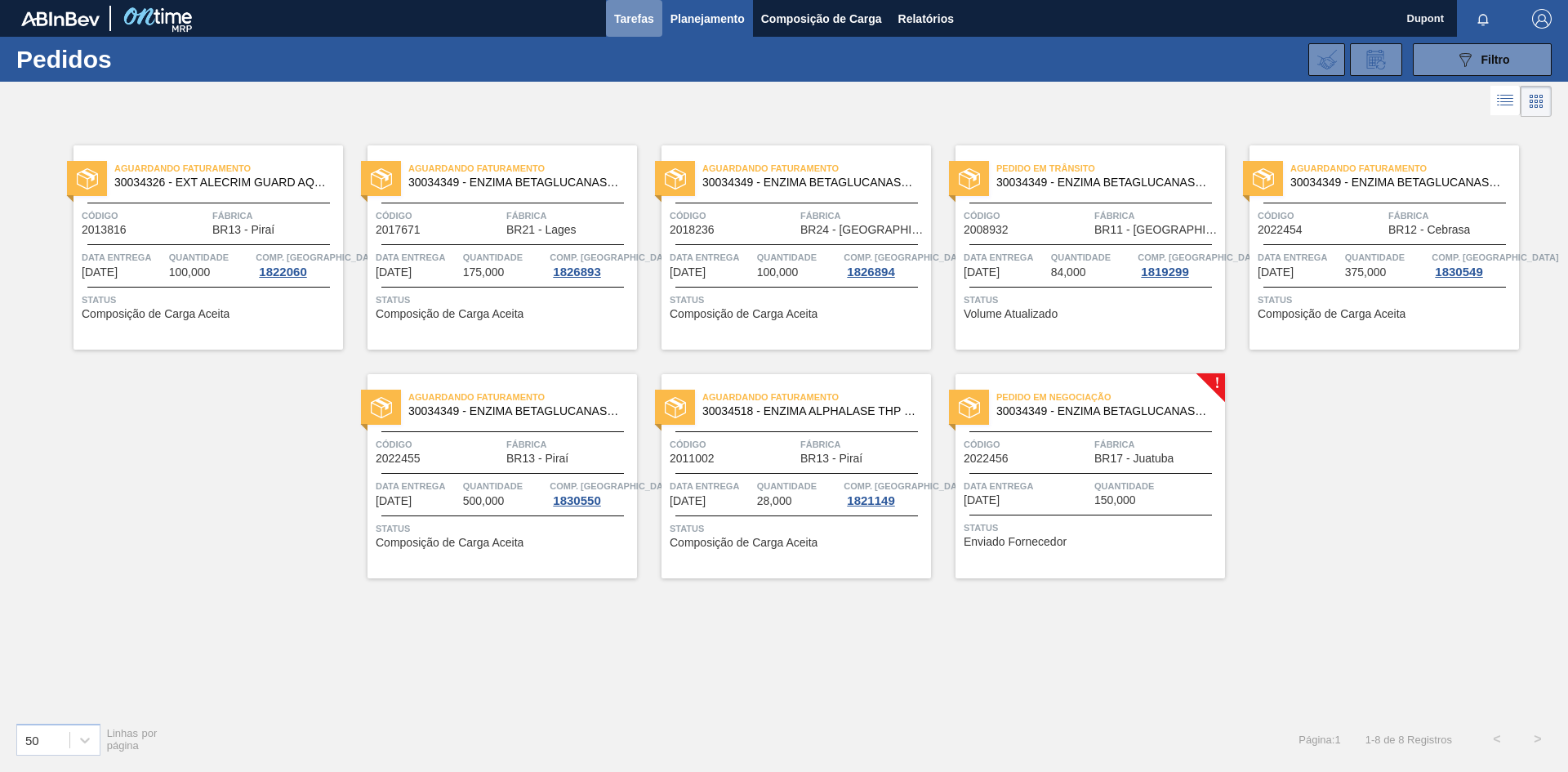
click at [635, 27] on span "Tarefas" at bounding box center [634, 18] width 40 height 19
